Goal: Navigation & Orientation: Find specific page/section

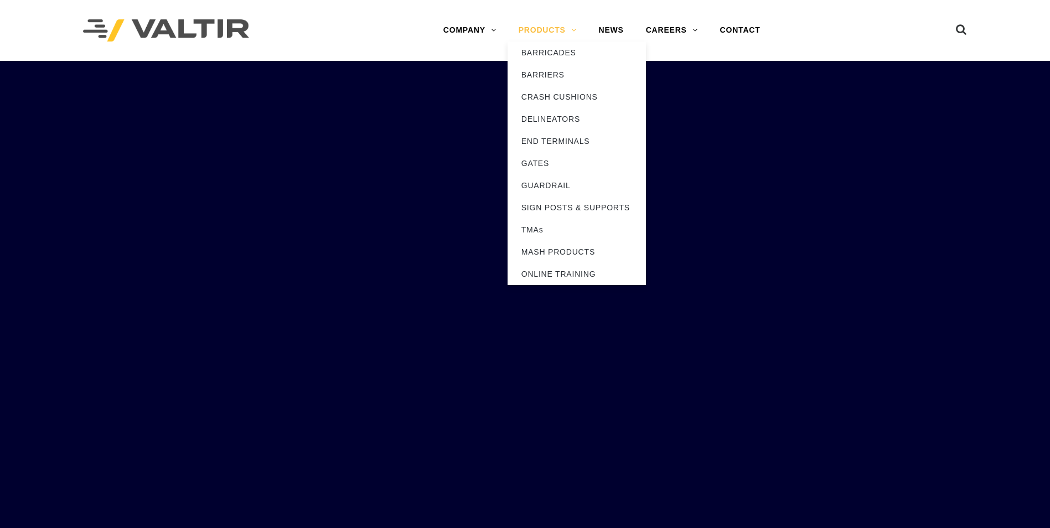
click at [555, 27] on link "PRODUCTS" at bounding box center [547, 30] width 80 height 22
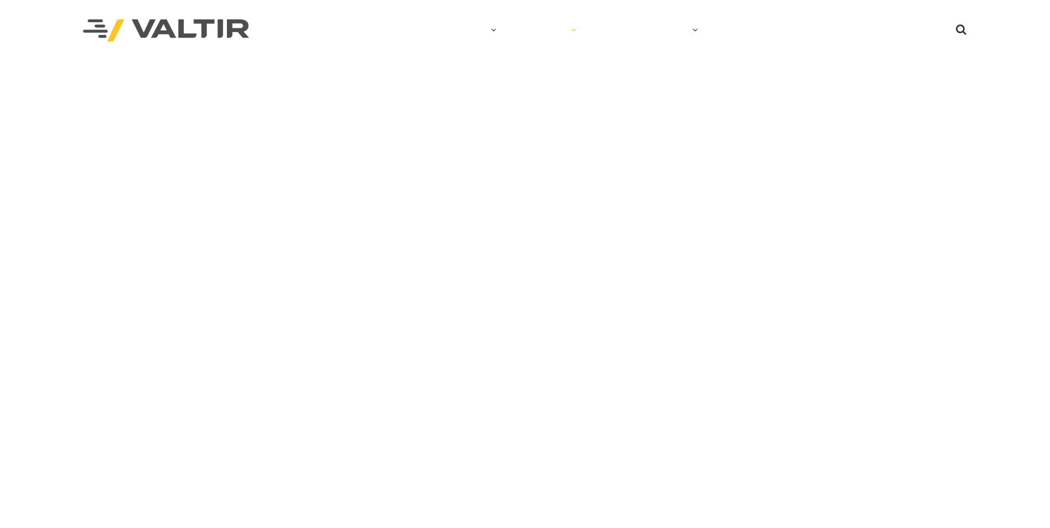
click at [555, 27] on link "PRODUCTS" at bounding box center [547, 30] width 80 height 22
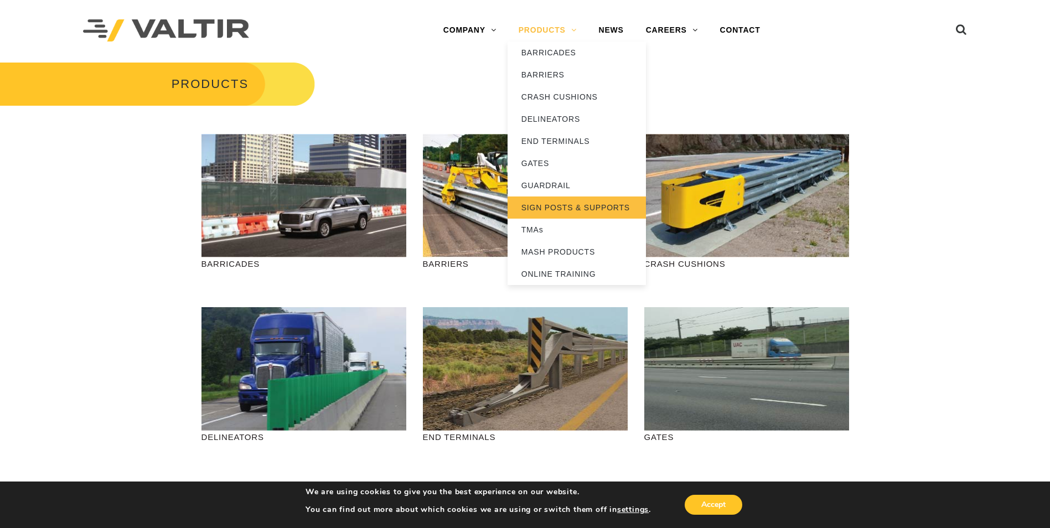
click at [570, 203] on link "SIGN POSTS & SUPPORTS" at bounding box center [576, 207] width 138 height 22
